Goal: Task Accomplishment & Management: Manage account settings

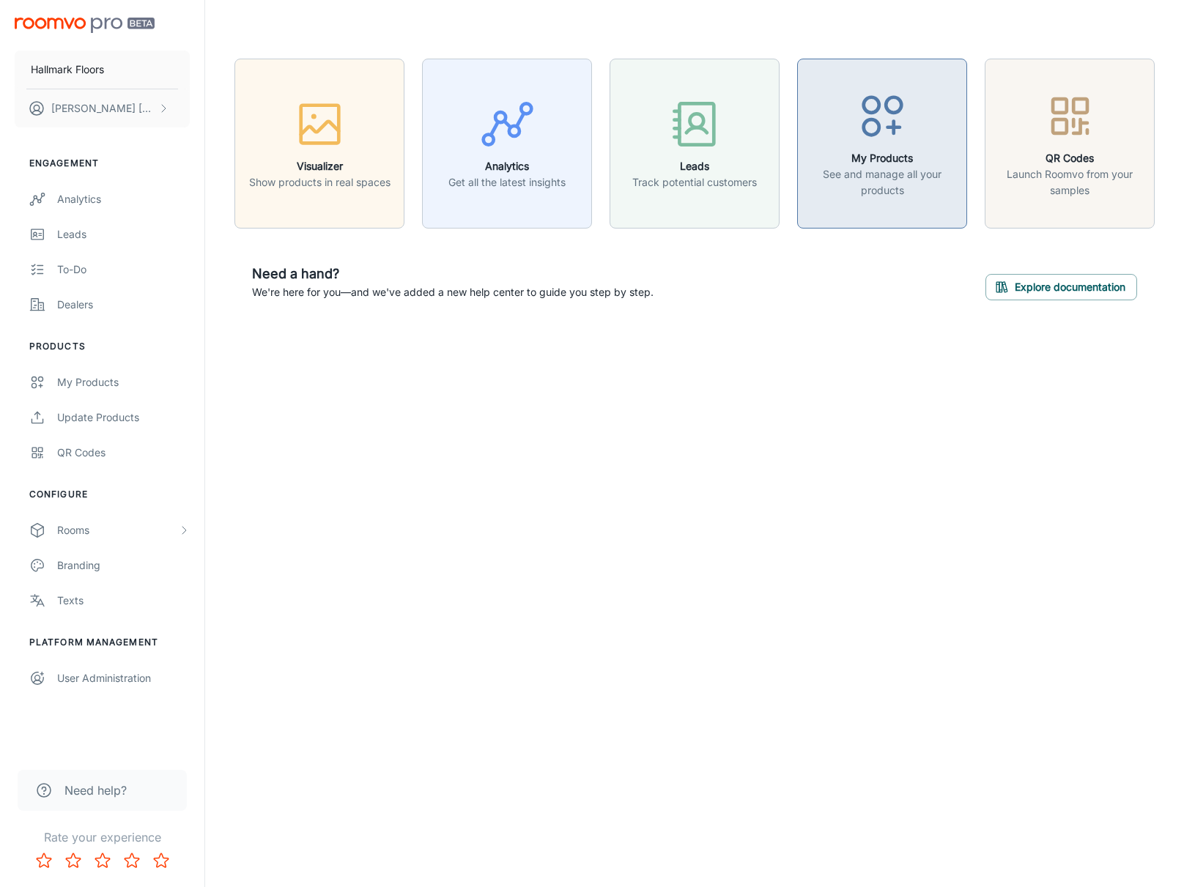
click at [878, 127] on circle "button" at bounding box center [870, 126] width 15 height 15
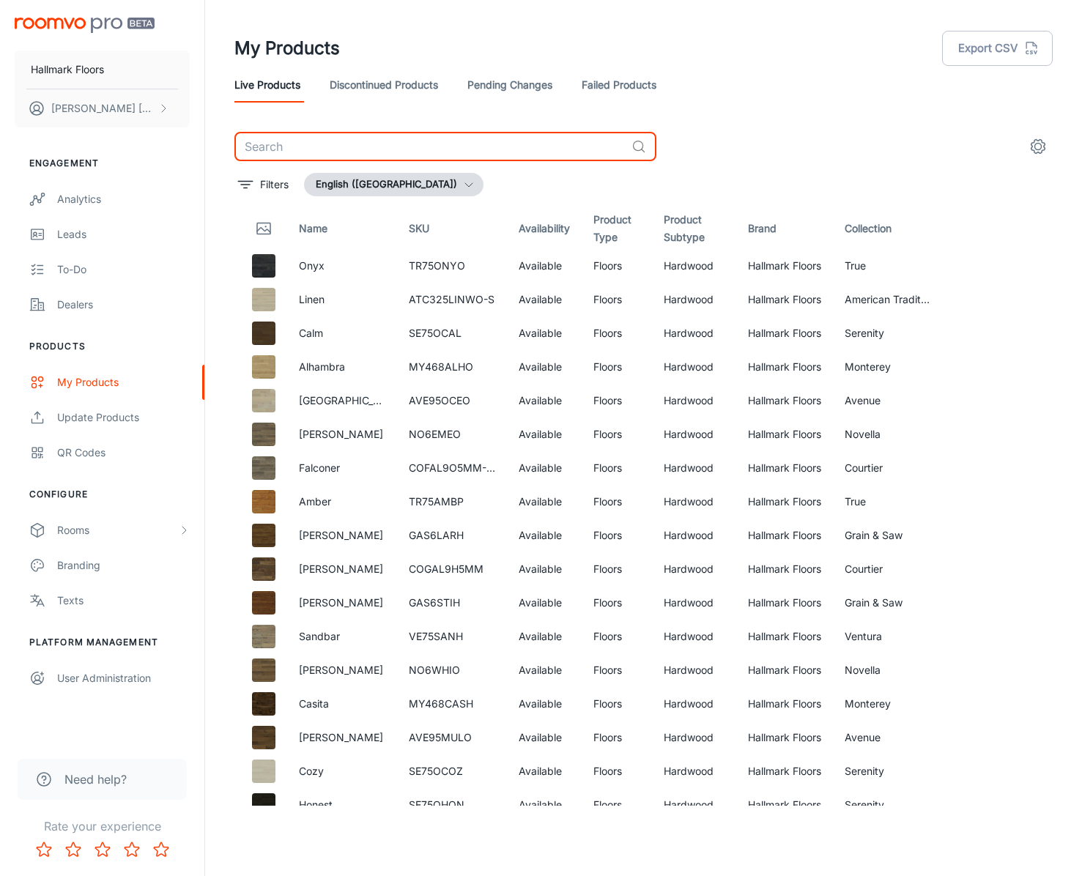
drag, startPoint x: 399, startPoint y: 134, endPoint x: 464, endPoint y: 110, distance: 69.5
click at [409, 132] on input "text" at bounding box center [429, 146] width 391 height 29
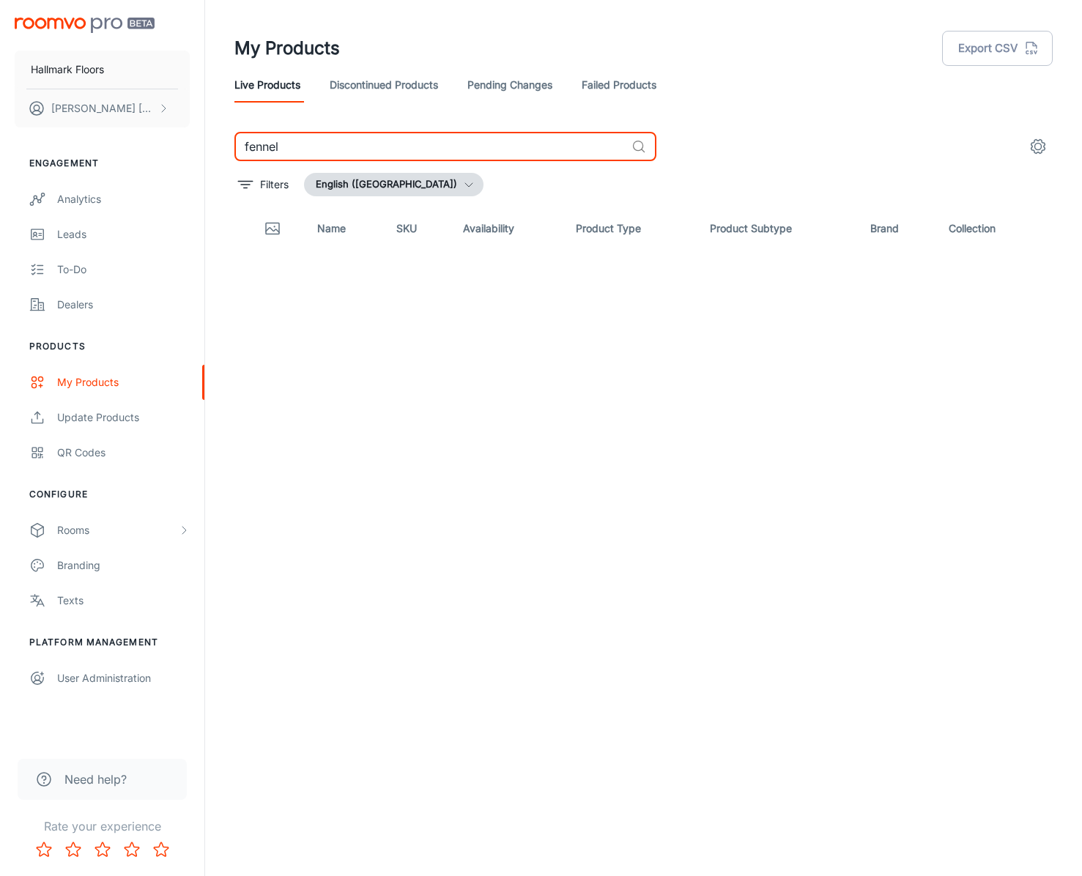
type input "fennel"
click at [328, 234] on th "Name" at bounding box center [345, 228] width 79 height 41
click at [393, 79] on link "Discontinued Products" at bounding box center [384, 84] width 108 height 35
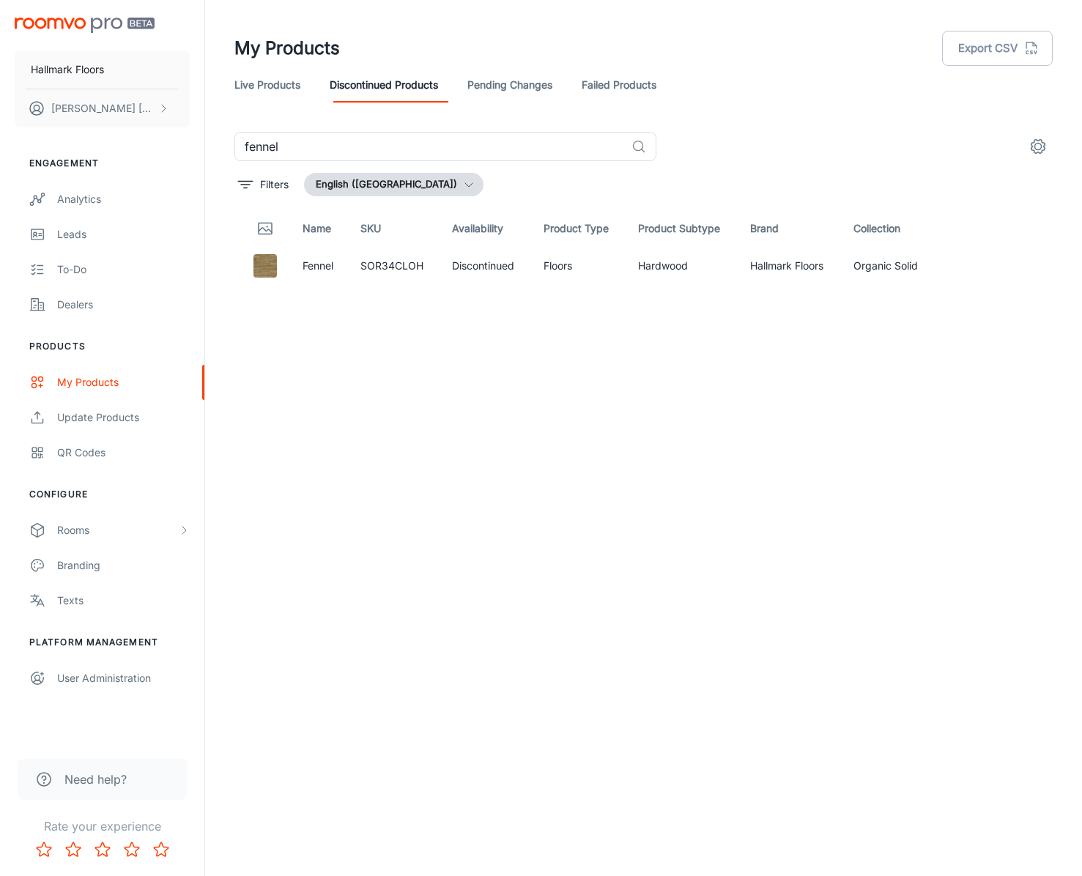
click at [500, 84] on link "Pending Changes" at bounding box center [509, 84] width 85 height 35
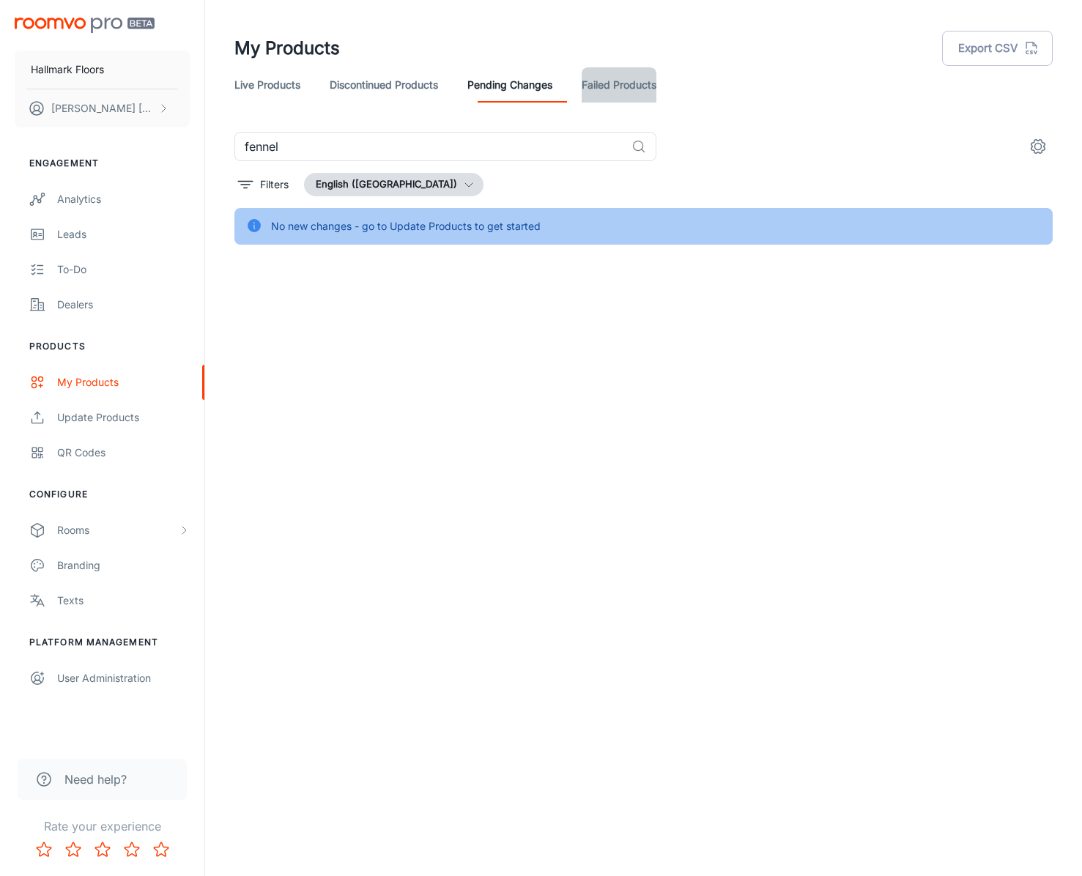
click at [611, 85] on link "Failed Products" at bounding box center [619, 84] width 75 height 35
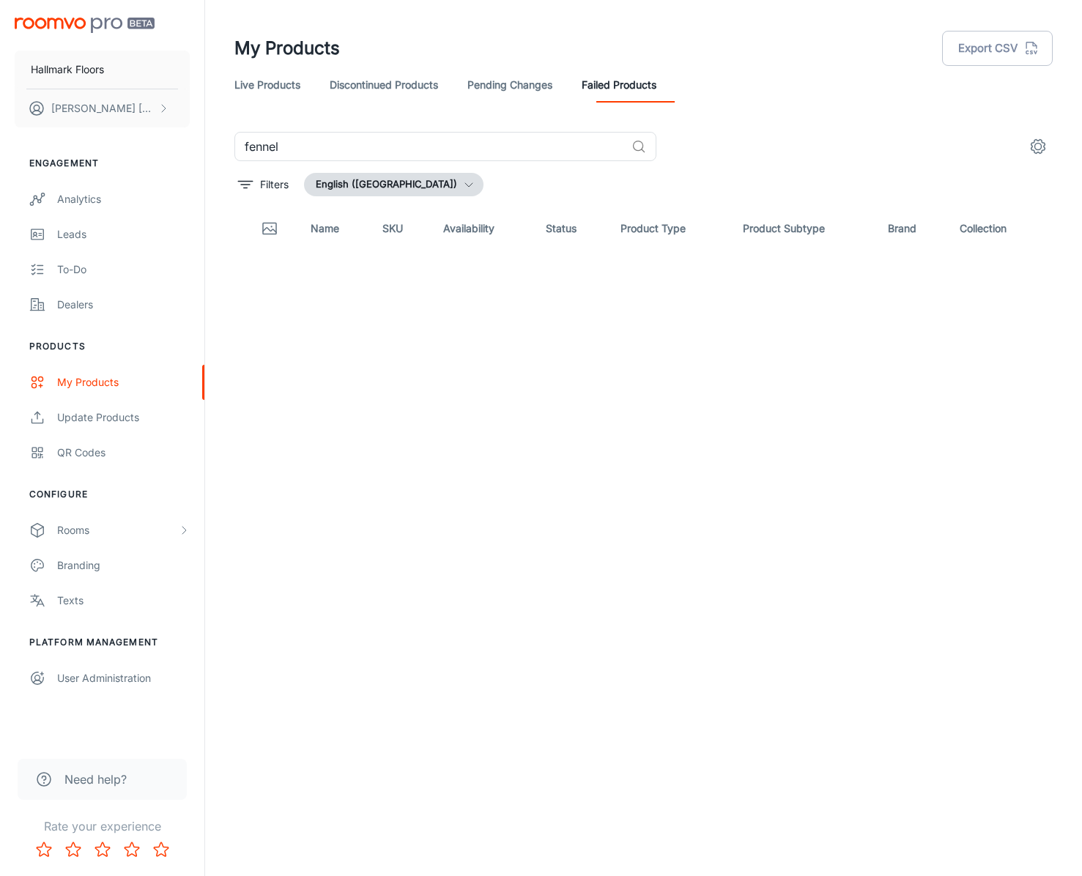
click at [354, 86] on link "Discontinued Products" at bounding box center [384, 84] width 108 height 35
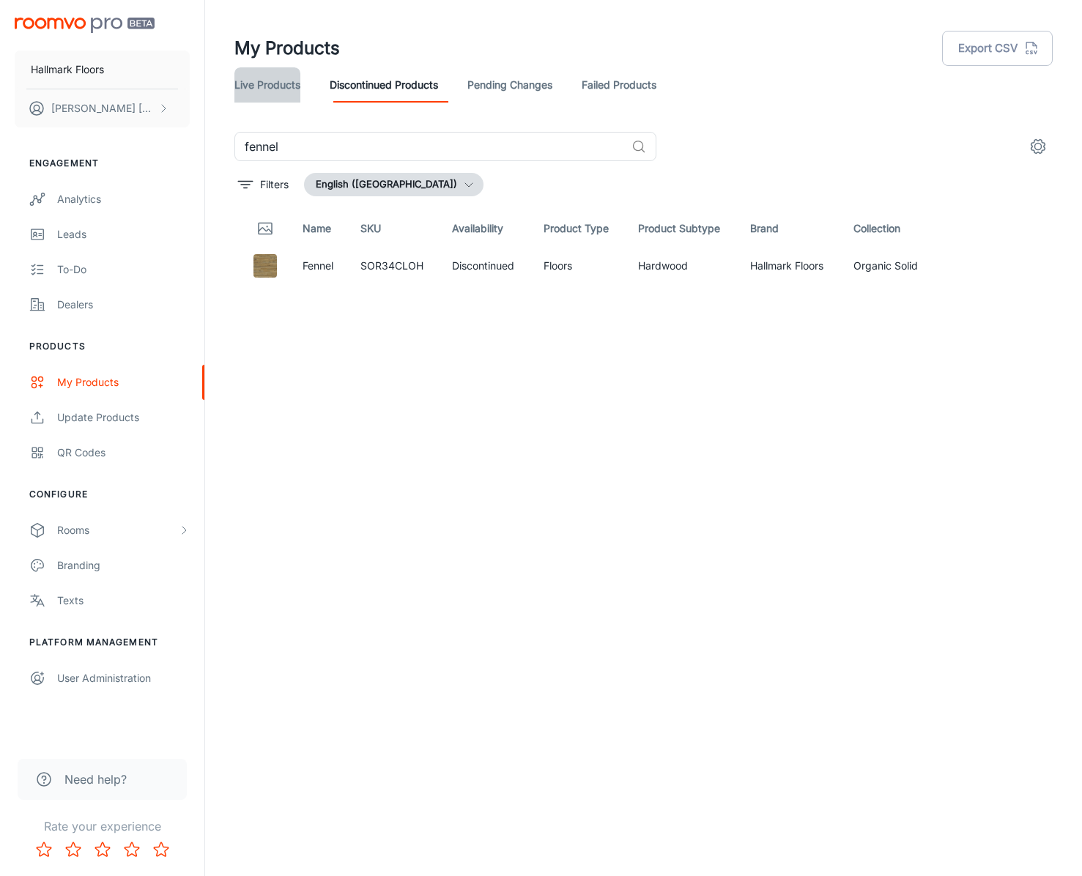
click at [241, 90] on link "Live Products" at bounding box center [267, 84] width 66 height 35
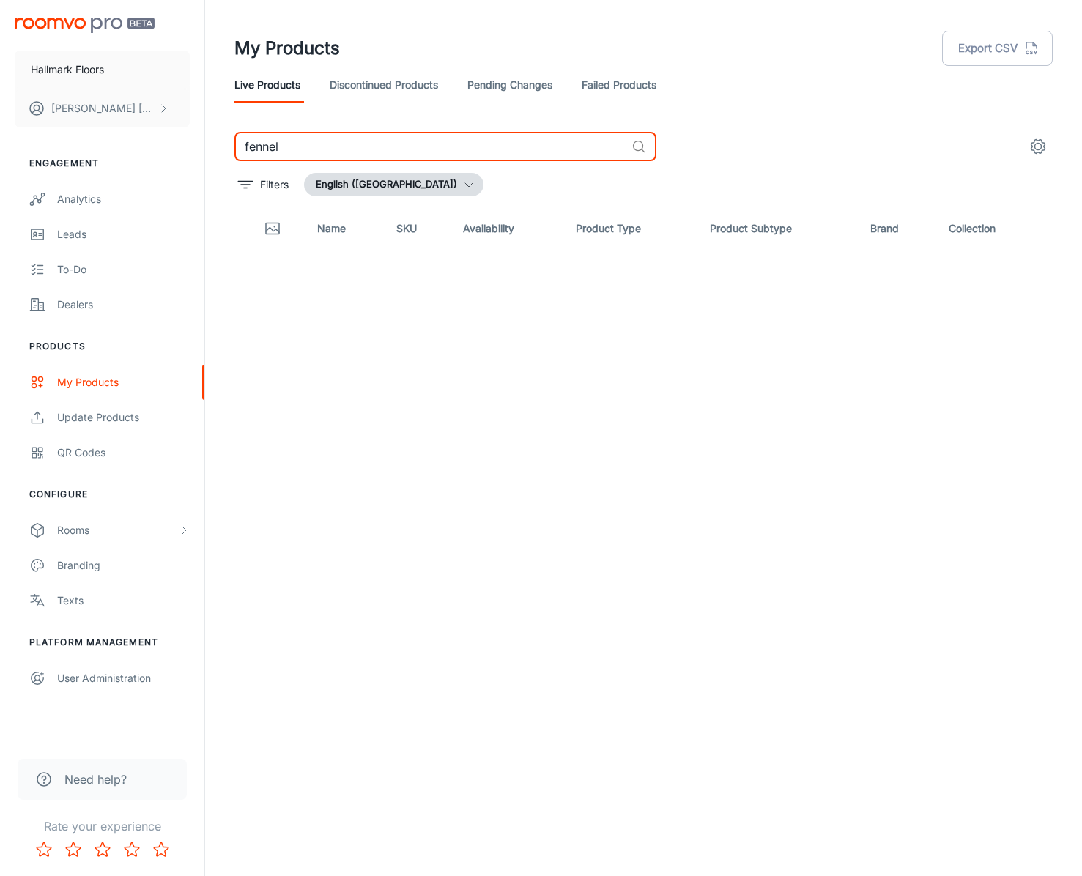
drag, startPoint x: 540, startPoint y: 143, endPoint x: 516, endPoint y: 138, distance: 24.7
click at [516, 138] on input "fennel" at bounding box center [429, 146] width 391 height 29
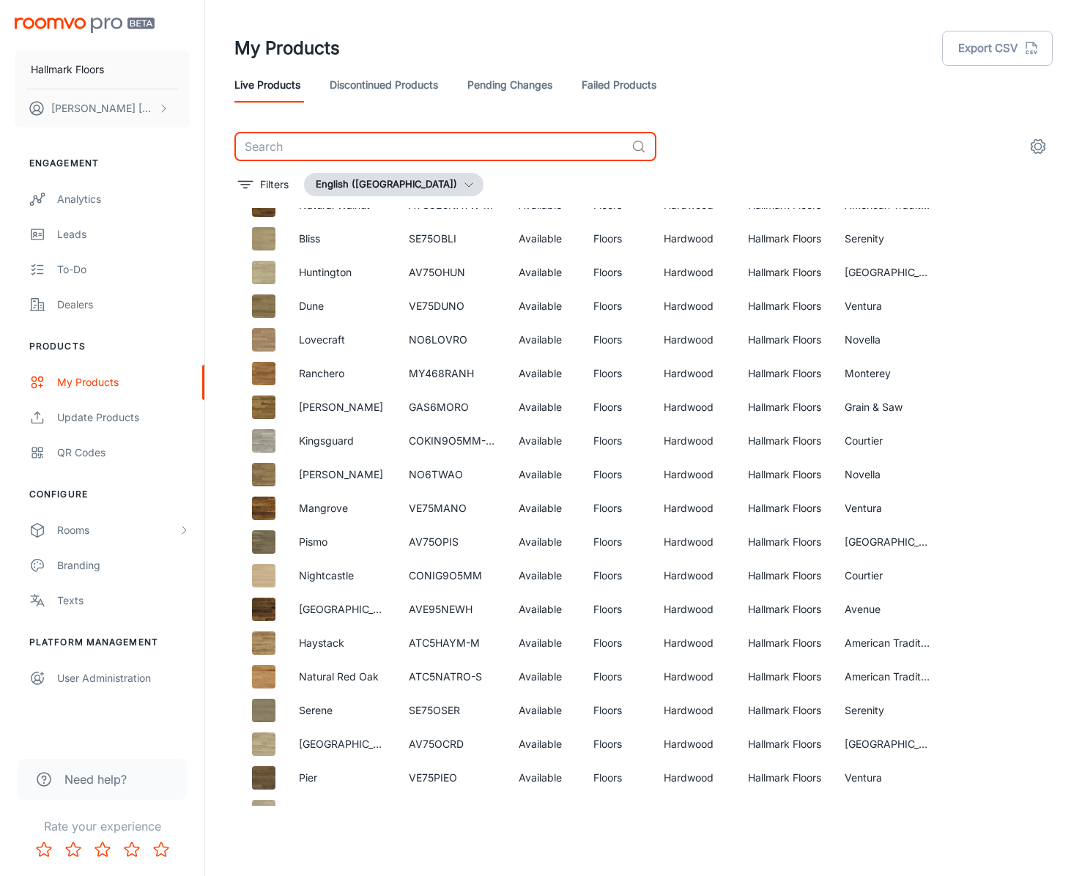
scroll to position [2286, 0]
